Goal: Transaction & Acquisition: Purchase product/service

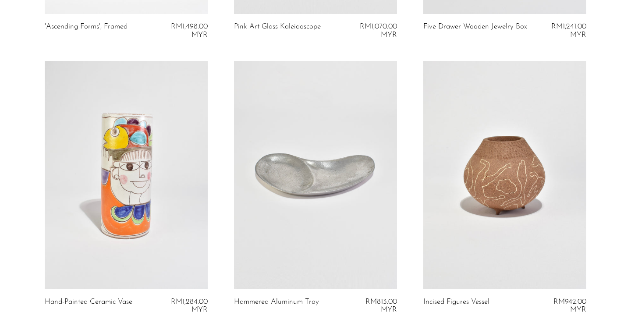
scroll to position [1395, 0]
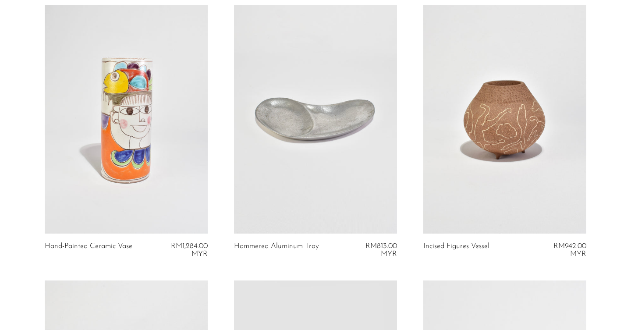
click at [32, 104] on article "Hand-Painted Ceramic Vase RM1,284.00 MYR" at bounding box center [126, 142] width 189 height 275
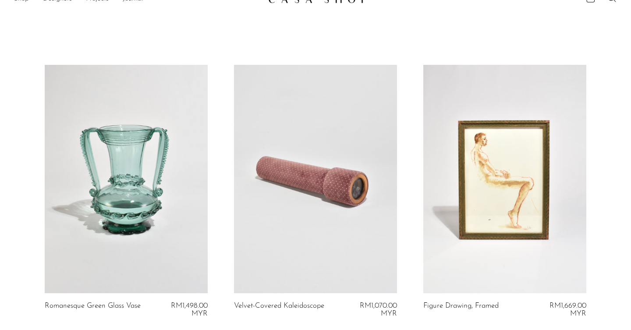
scroll to position [0, 0]
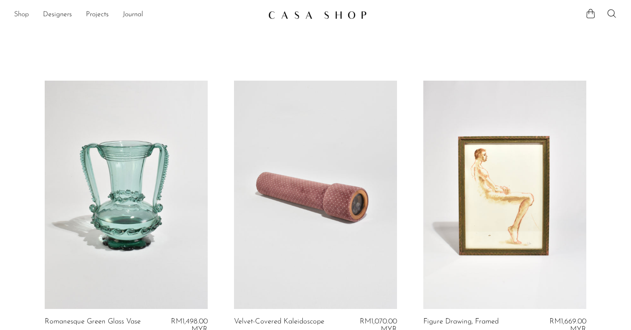
click at [28, 15] on link "Shop" at bounding box center [21, 14] width 15 height 11
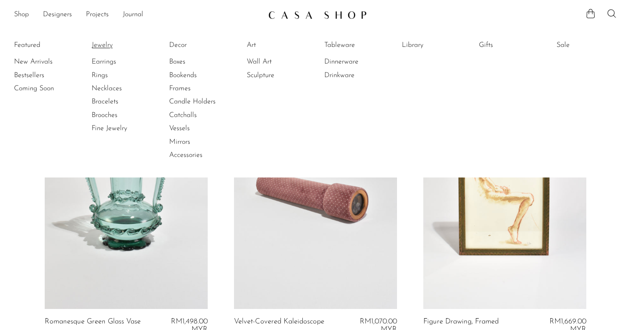
click at [100, 42] on link "Jewelry" at bounding box center [125, 45] width 66 height 10
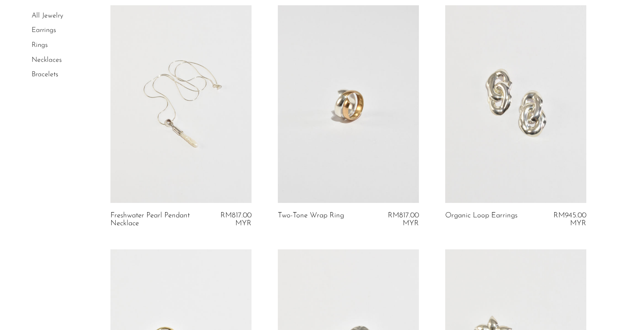
scroll to position [71, 0]
